Goal: Task Accomplishment & Management: Use online tool/utility

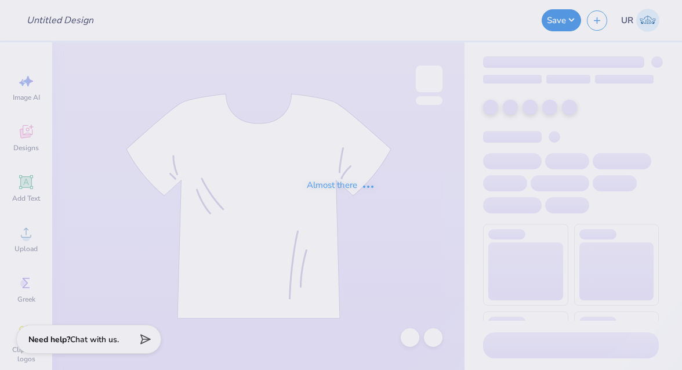
type input "GSS FALL 2025 Service Shirt"
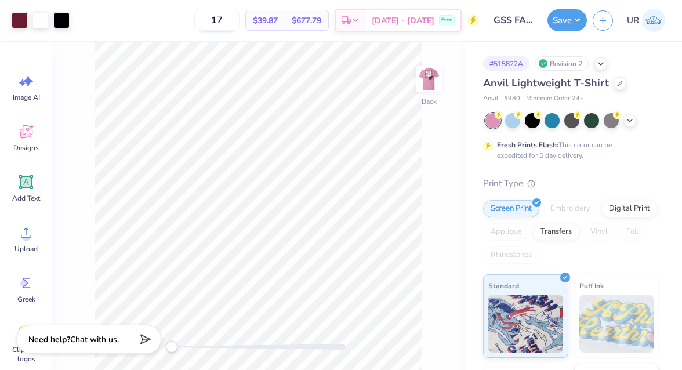
click at [239, 20] on input "17" at bounding box center [216, 20] width 45 height 21
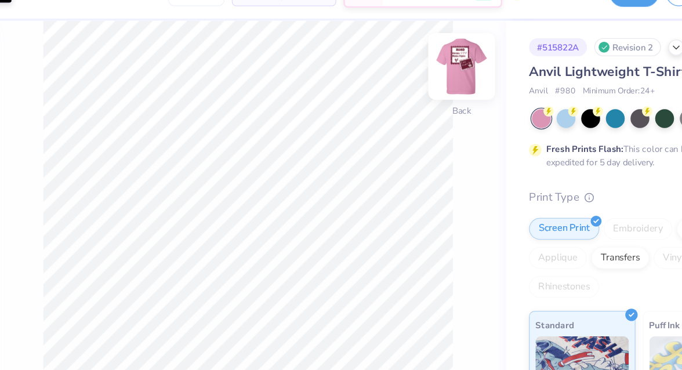
type input "18"
click at [431, 83] on img at bounding box center [429, 79] width 46 height 46
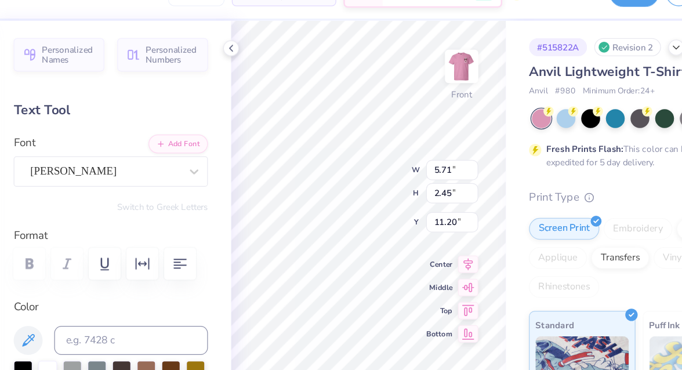
scroll to position [1, 1]
type textarea "To Serve From Gamma Sigma Sigma"
click at [247, 64] on icon at bounding box center [244, 64] width 9 height 9
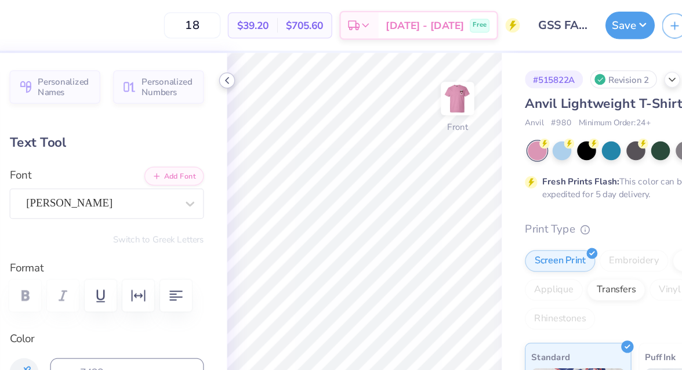
click at [245, 64] on icon at bounding box center [244, 64] width 9 height 9
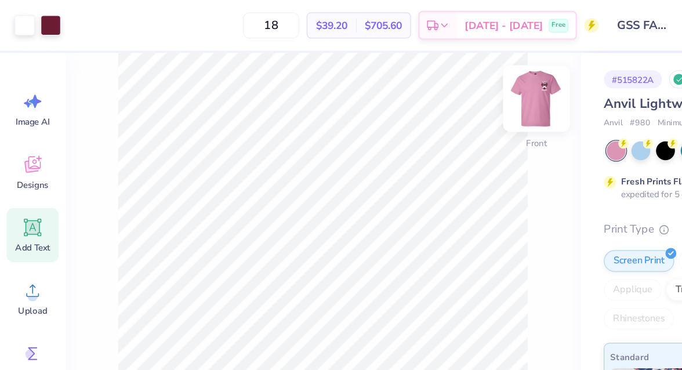
click at [437, 82] on img at bounding box center [429, 79] width 46 height 46
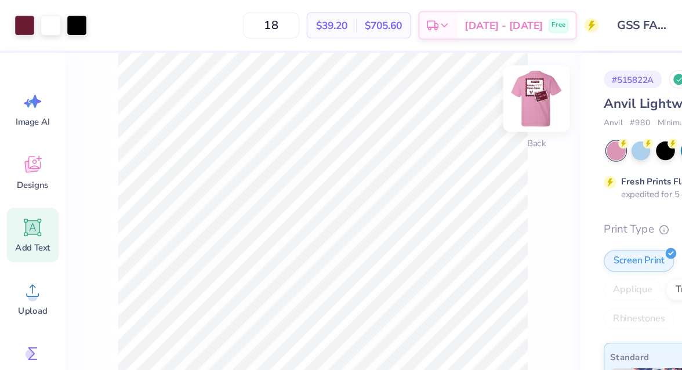
click at [431, 88] on img at bounding box center [429, 79] width 46 height 46
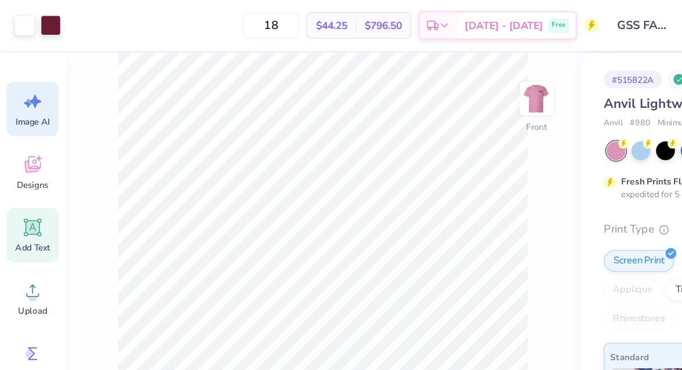
click at [34, 98] on span "Image AI" at bounding box center [26, 97] width 27 height 9
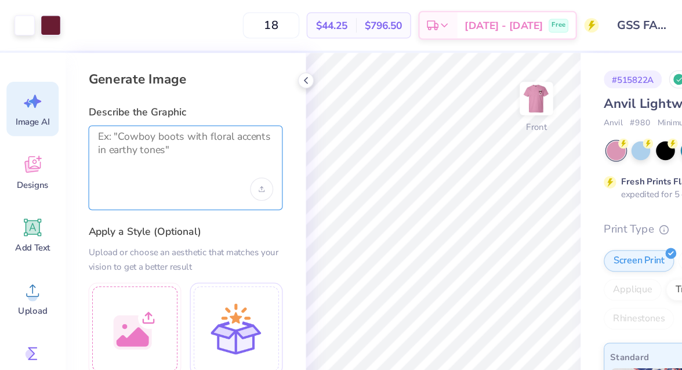
click at [148, 129] on textarea at bounding box center [148, 118] width 140 height 29
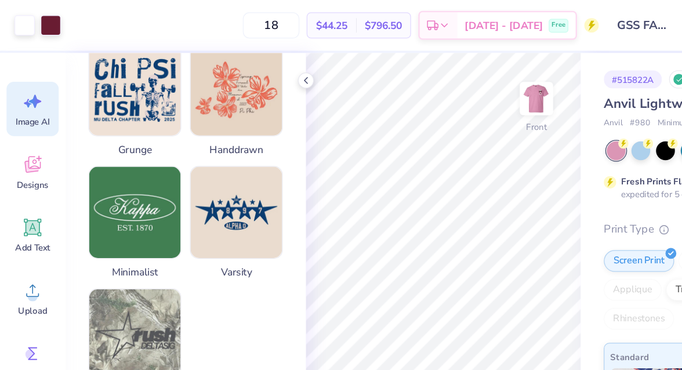
scroll to position [630, 0]
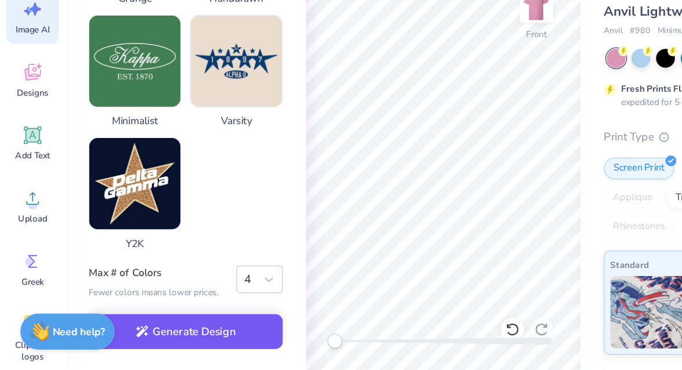
type textarea "[PERSON_NAME]"
click at [167, 337] on button "Generate Design" at bounding box center [148, 339] width 155 height 28
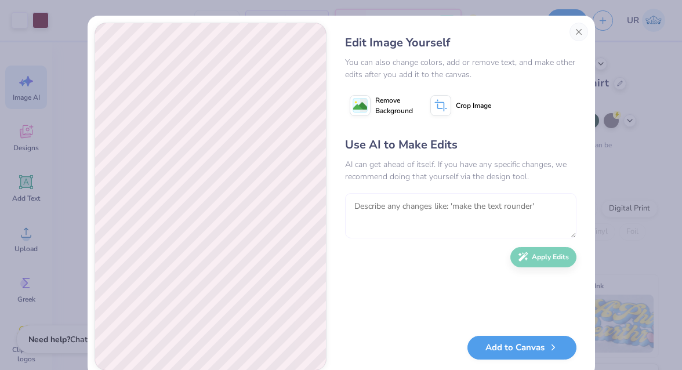
click at [401, 214] on textarea at bounding box center [460, 215] width 231 height 45
type textarea "only the rose and only in white color get rid of leaves"
click at [511, 257] on button "Apply Edits" at bounding box center [543, 254] width 66 height 20
